Goal: Task Accomplishment & Management: Manage account settings

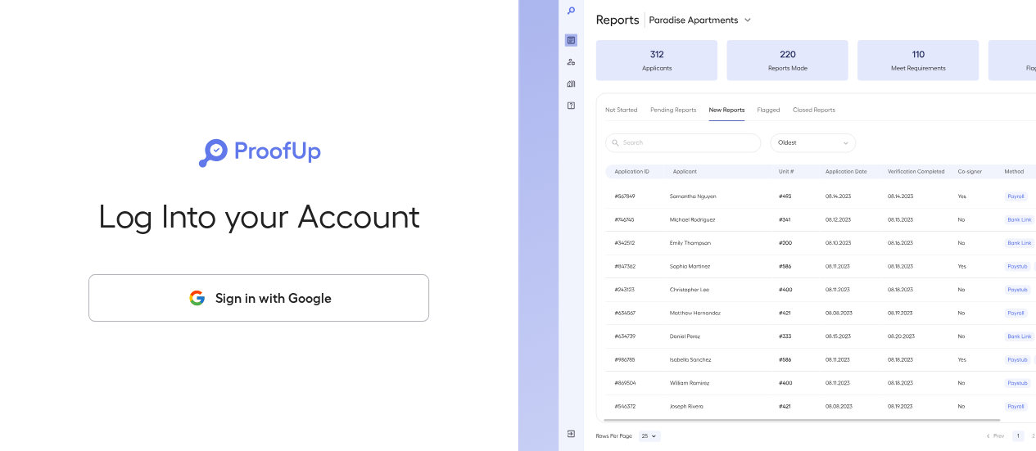
click at [303, 301] on button "Sign in with Google" at bounding box center [258, 298] width 341 height 48
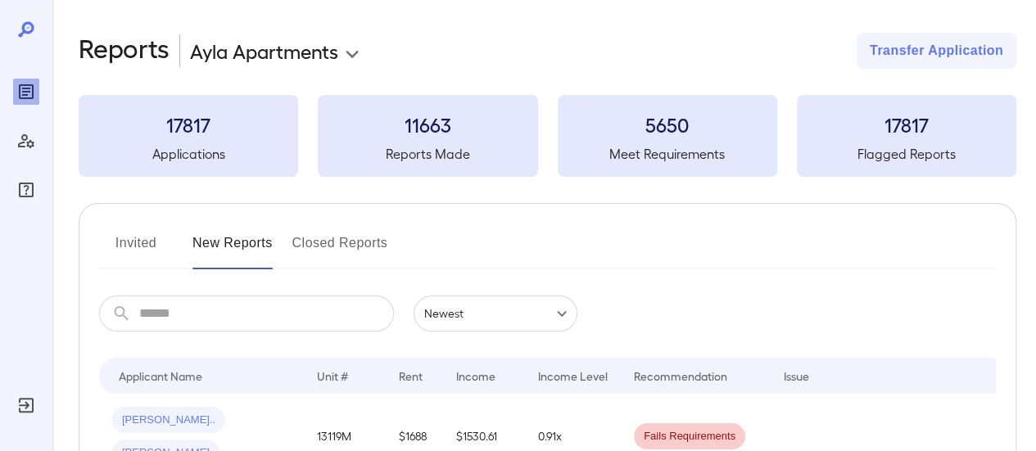
click at [130, 242] on button "Invited" at bounding box center [136, 249] width 74 height 39
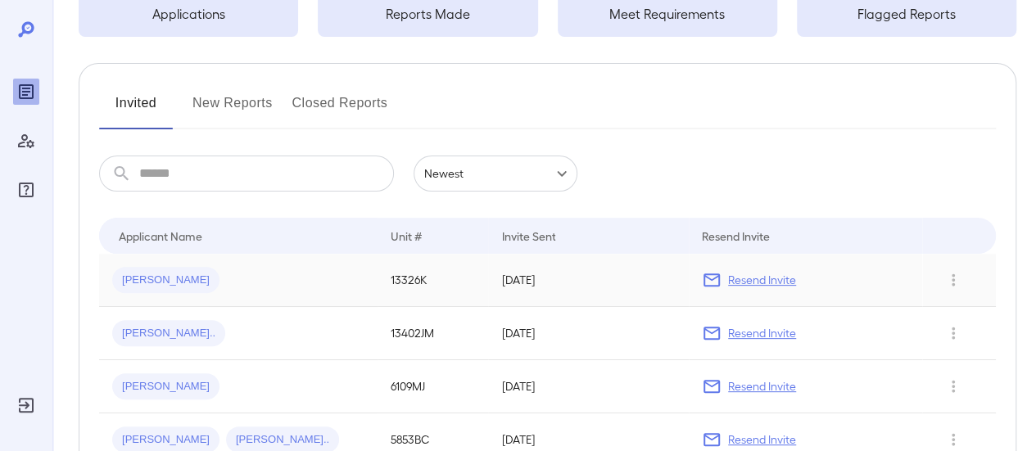
scroll to position [164, 0]
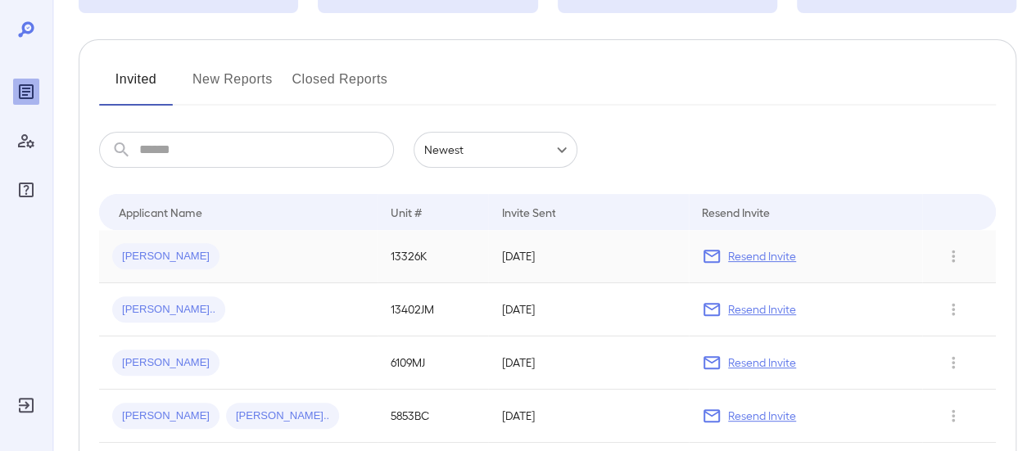
click at [757, 258] on p "Resend Invite" at bounding box center [762, 256] width 68 height 16
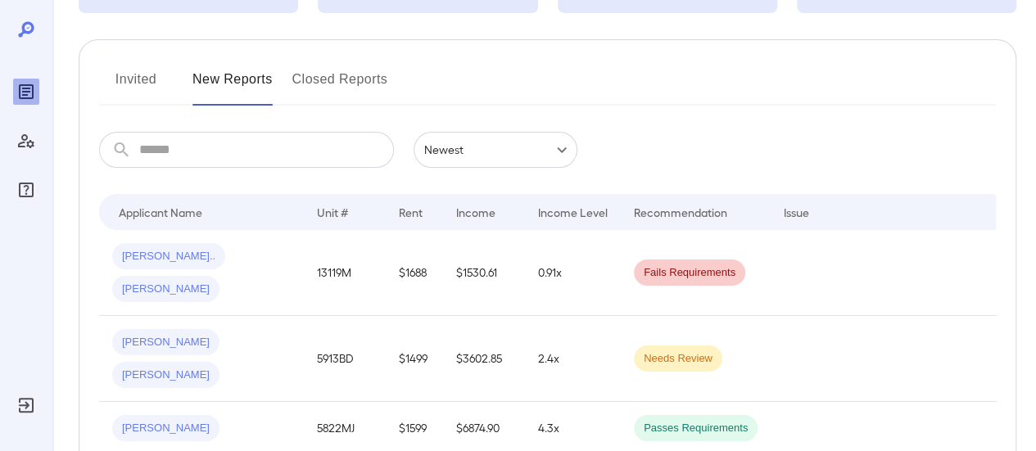
scroll to position [82, 0]
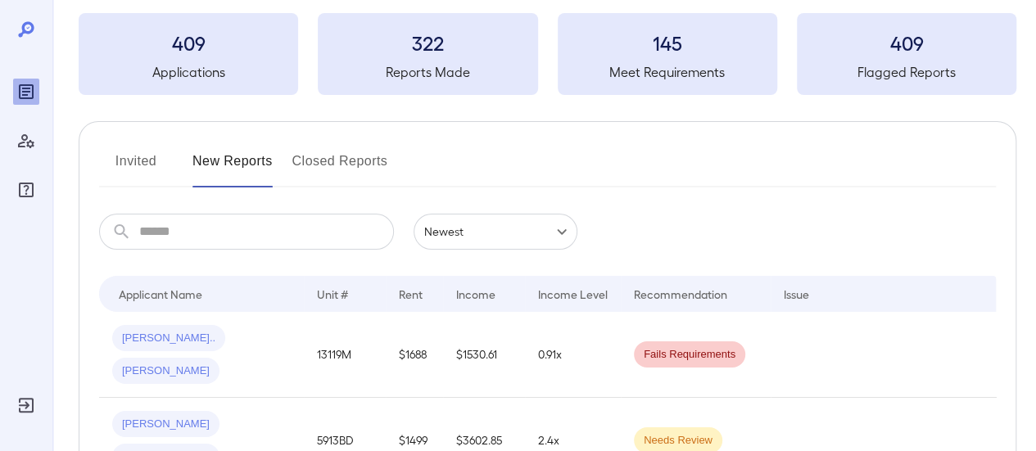
click at [118, 156] on button "Invited" at bounding box center [136, 167] width 74 height 39
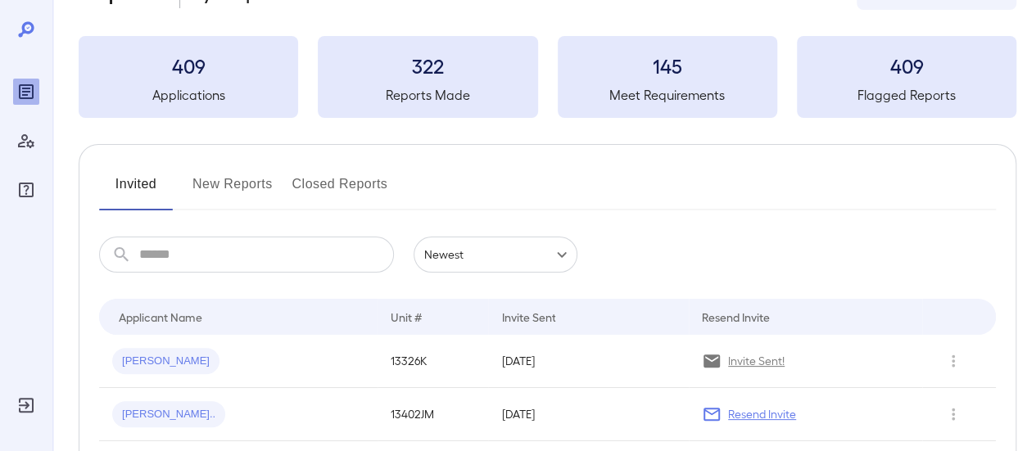
scroll to position [82, 0]
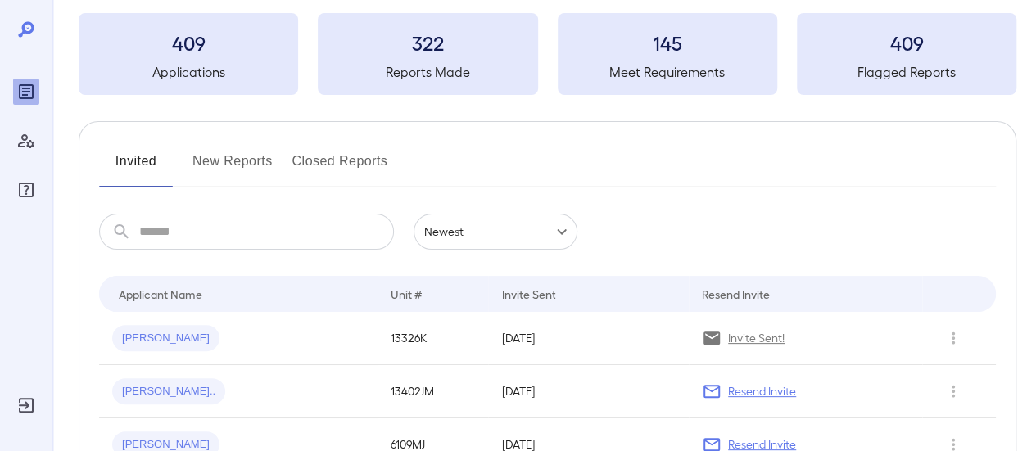
click at [331, 335] on div "[PERSON_NAME]" at bounding box center [238, 338] width 252 height 26
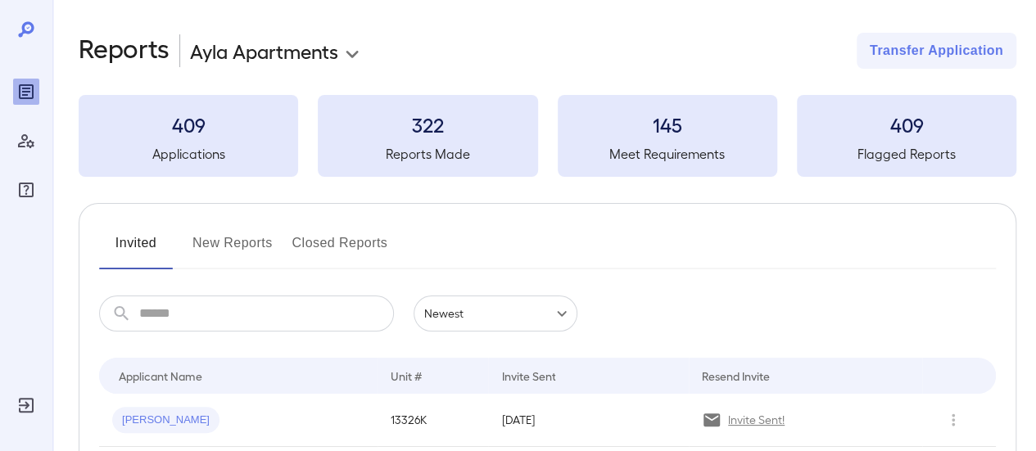
drag, startPoint x: 211, startPoint y: 247, endPoint x: 222, endPoint y: 247, distance: 10.7
click at [211, 247] on button "New Reports" at bounding box center [232, 249] width 80 height 39
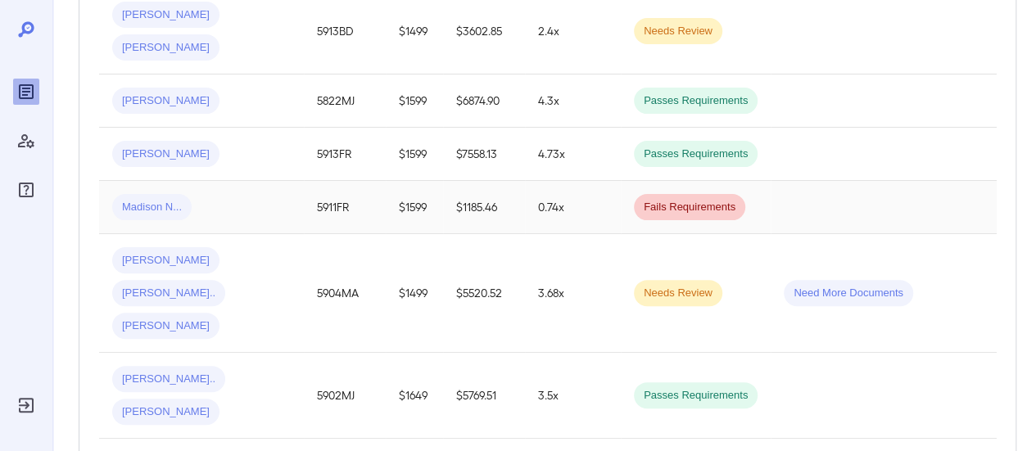
scroll to position [410, 0]
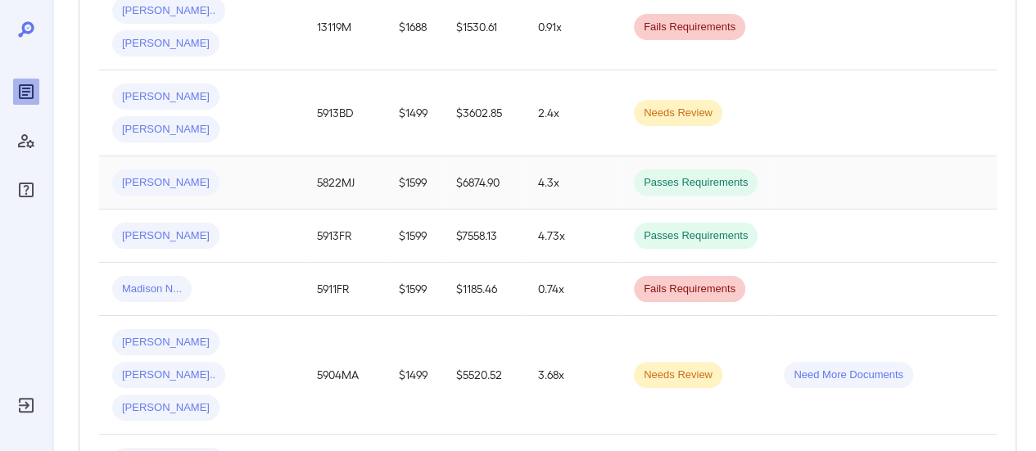
click at [294, 156] on td "[PERSON_NAME]" at bounding box center [201, 182] width 205 height 53
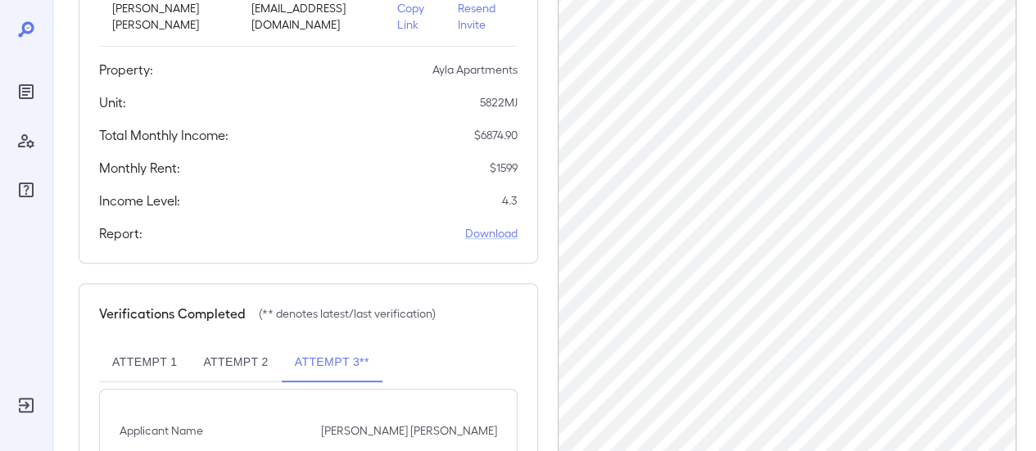
scroll to position [164, 0]
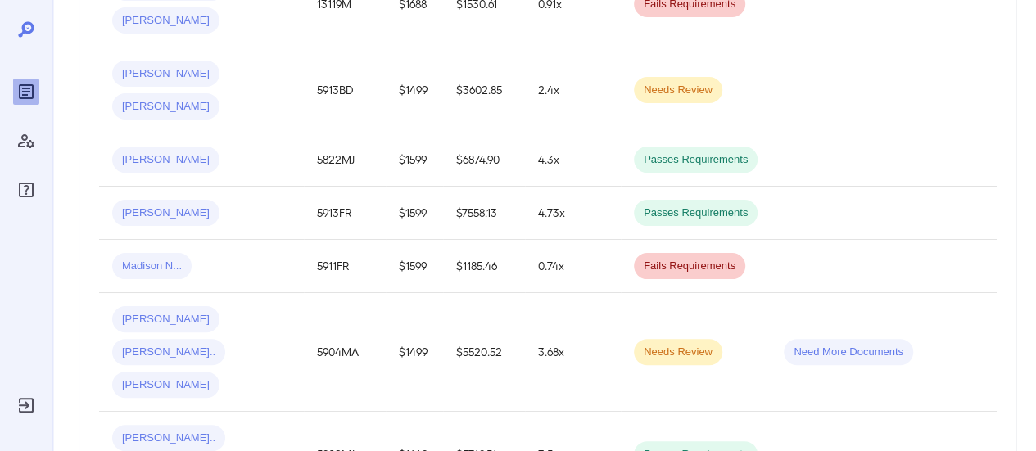
scroll to position [84, 0]
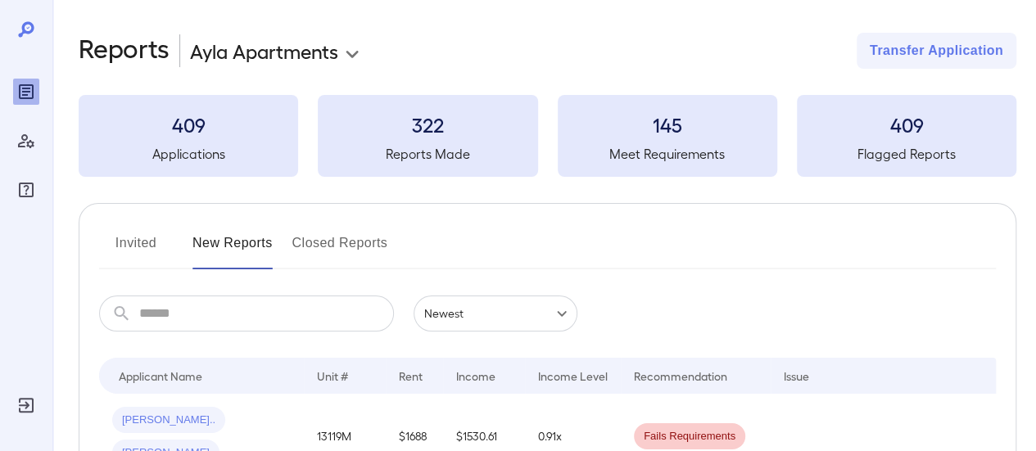
click at [154, 245] on button "Invited" at bounding box center [136, 249] width 74 height 39
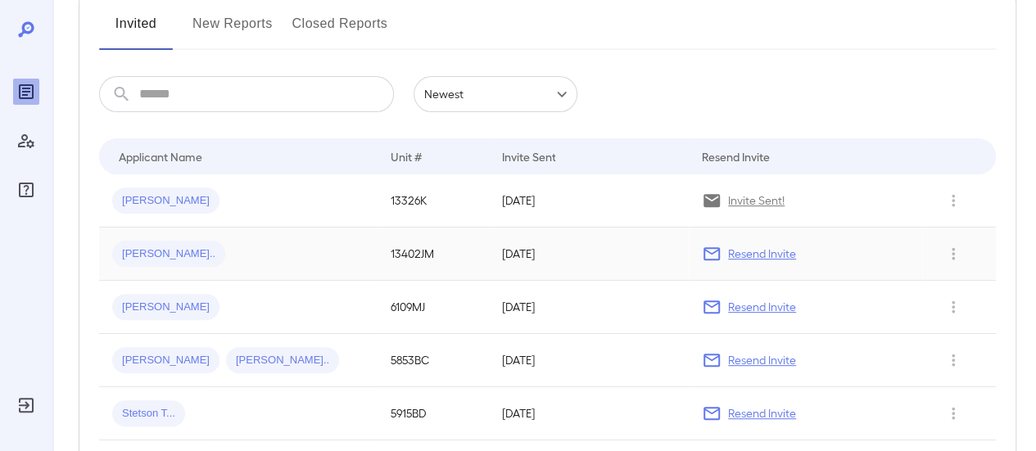
scroll to position [246, 0]
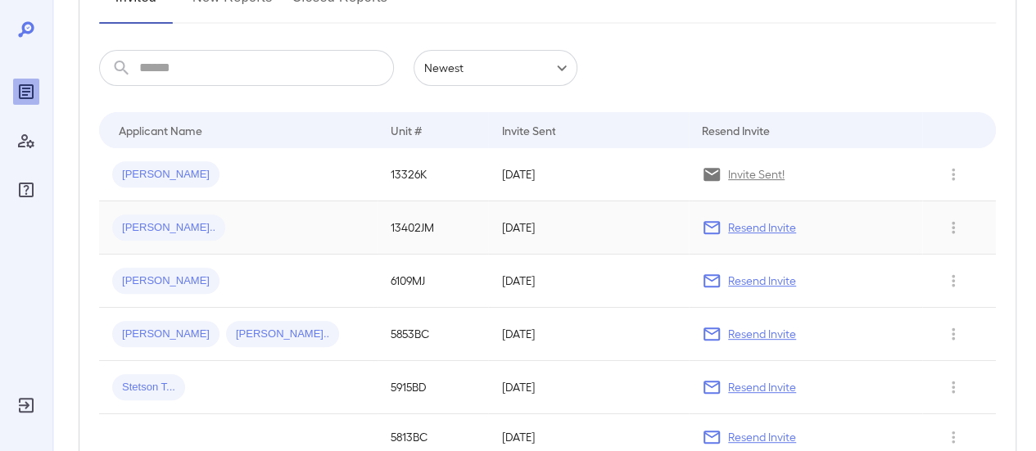
click at [150, 222] on span "[PERSON_NAME].." at bounding box center [168, 228] width 113 height 16
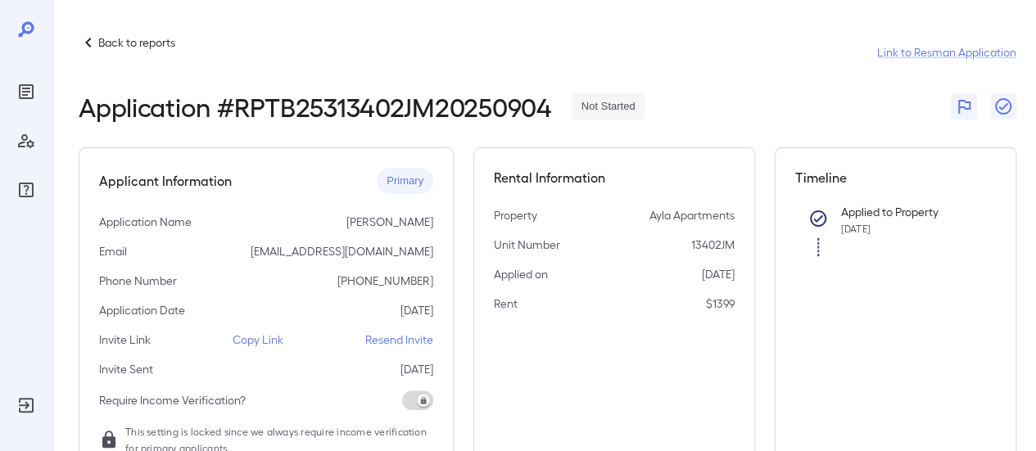
scroll to position [246, 0]
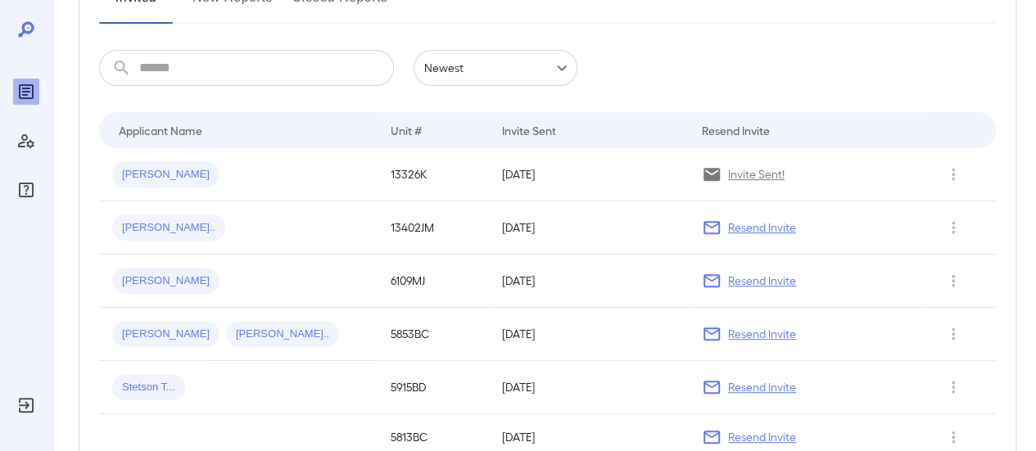
click at [26, 33] on icon at bounding box center [26, 29] width 16 height 16
